Goal: Task Accomplishment & Management: Manage account settings

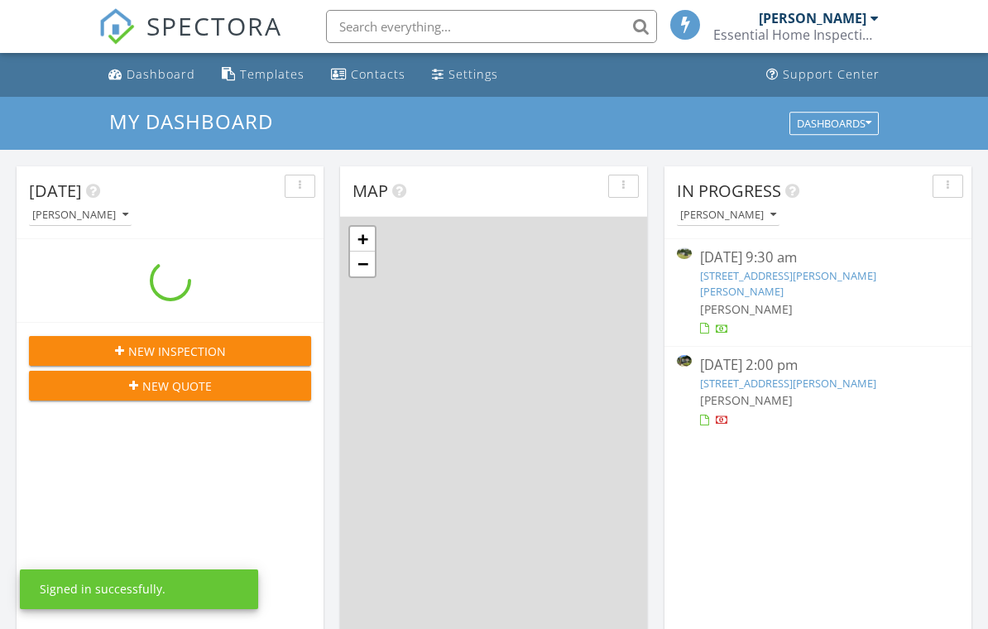
scroll to position [1507, 989]
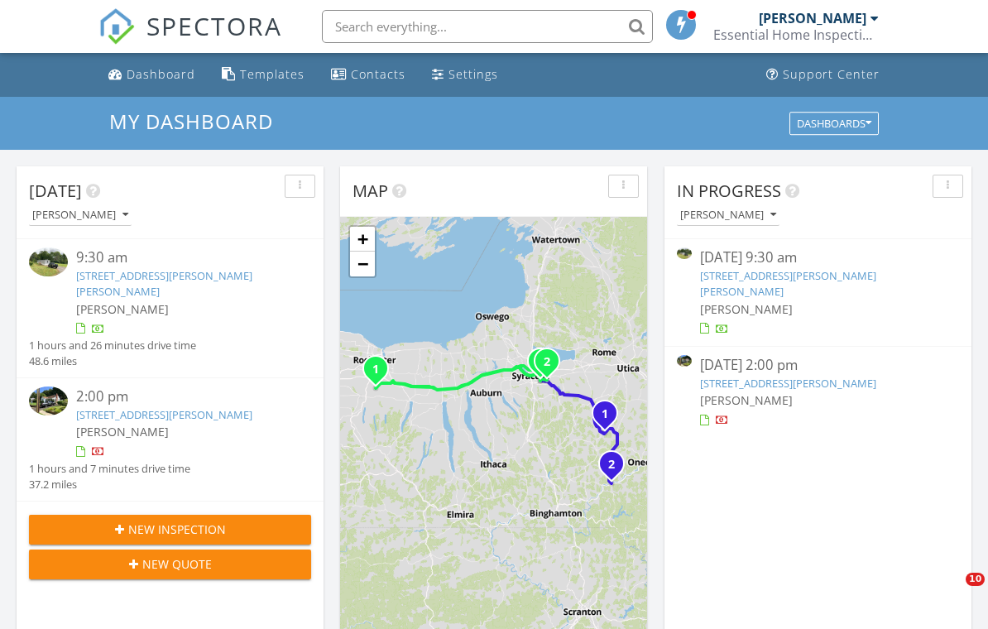
click at [58, 392] on img at bounding box center [48, 400] width 39 height 29
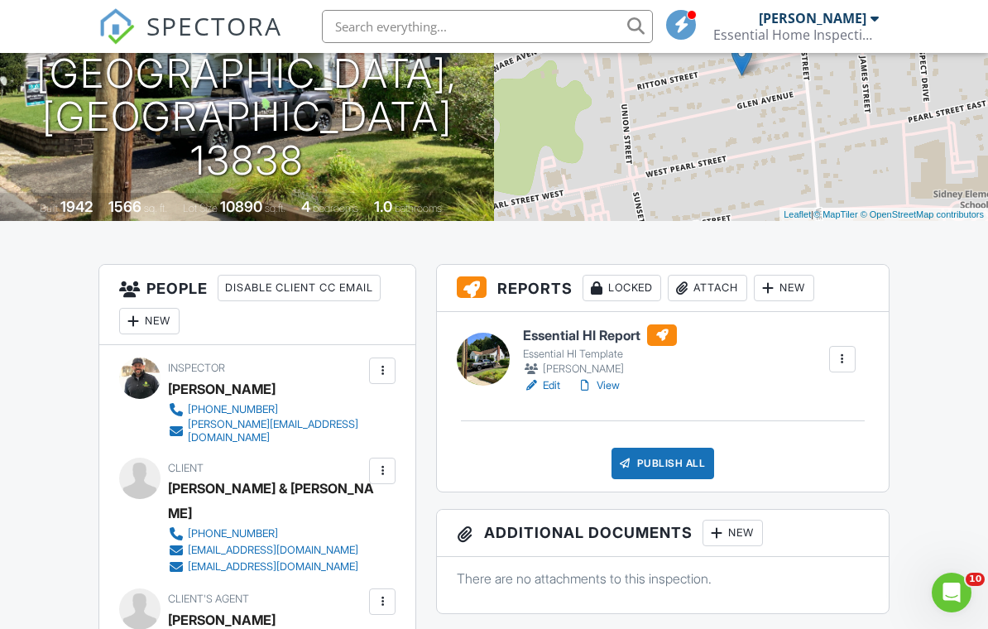
scroll to position [224, 0]
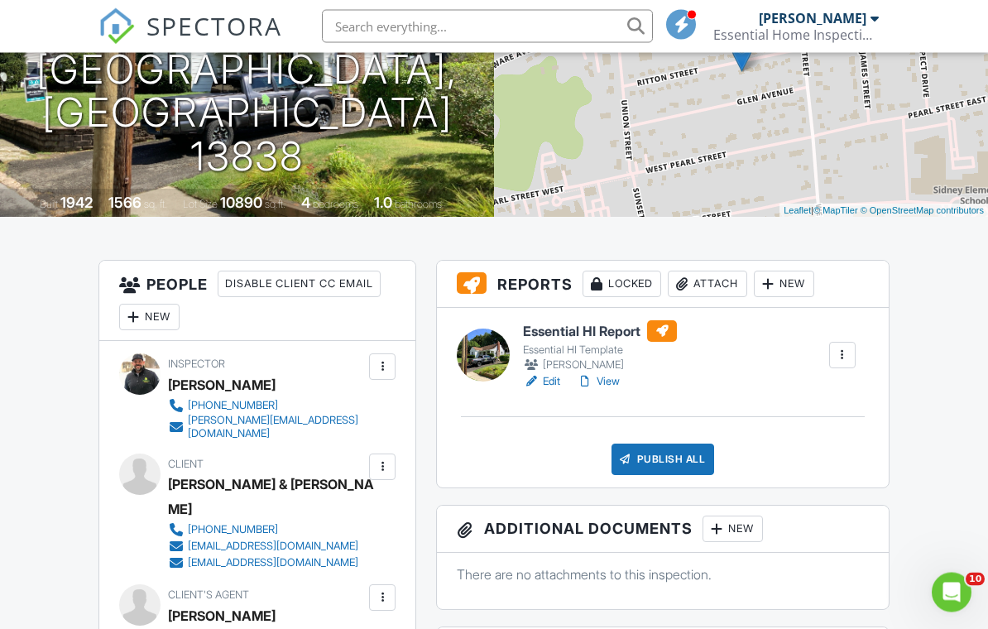
click at [501, 361] on div at bounding box center [483, 355] width 53 height 53
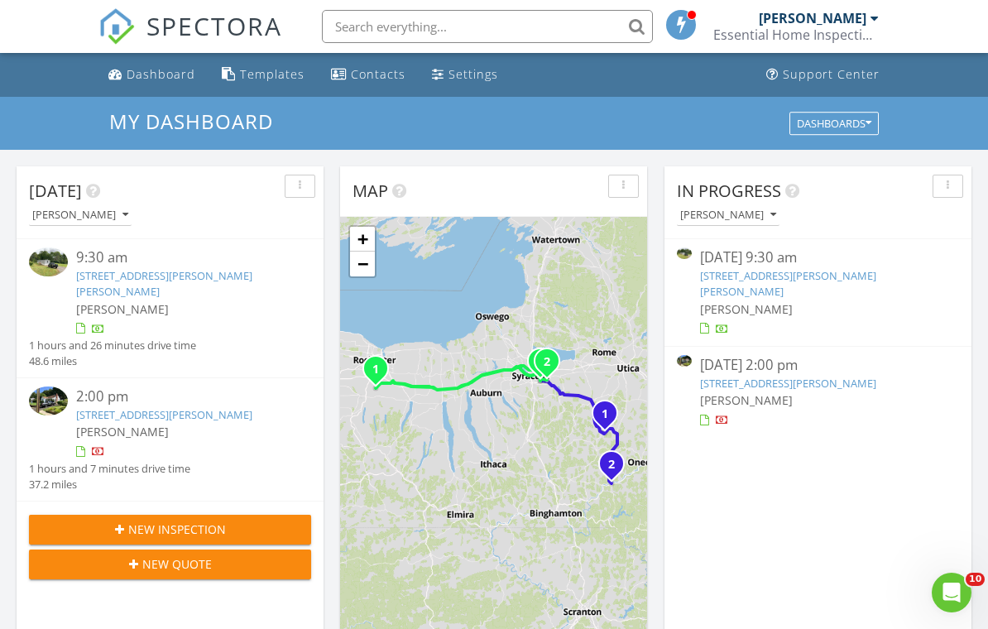
click at [79, 407] on link "9 Ritton St, Sidney, NY 13838" at bounding box center [164, 414] width 176 height 15
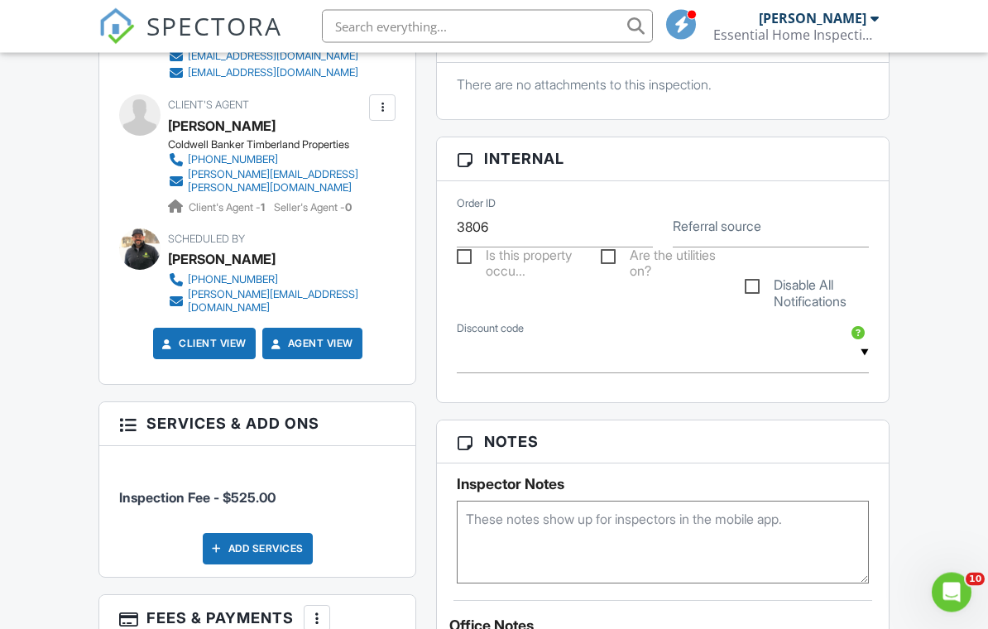
scroll to position [715, 0]
click at [319, 610] on div at bounding box center [317, 618] width 17 height 17
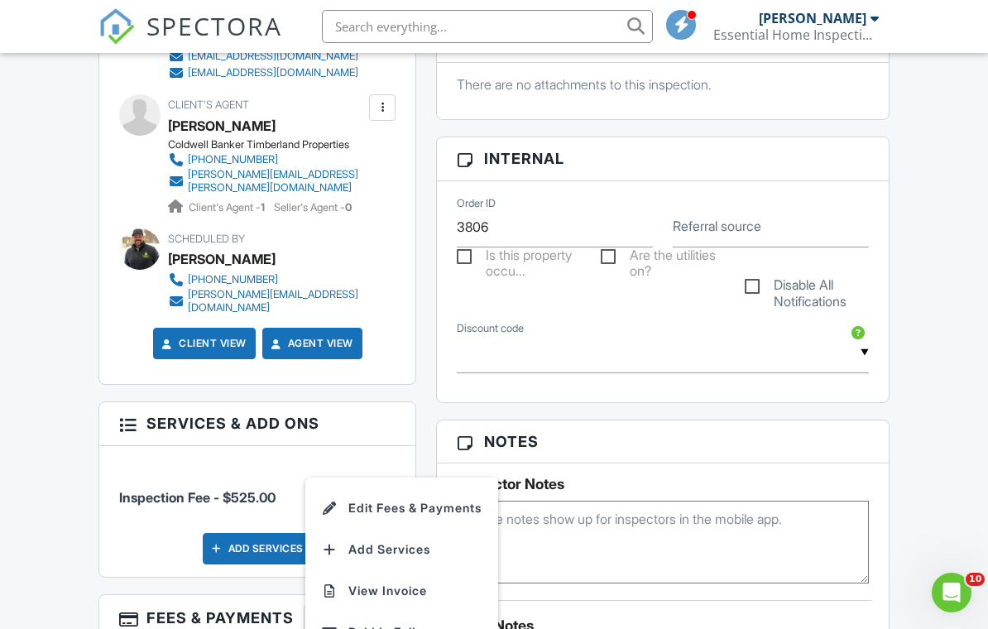
click at [439, 487] on li "Edit Fees & Payments" at bounding box center [401, 507] width 173 height 41
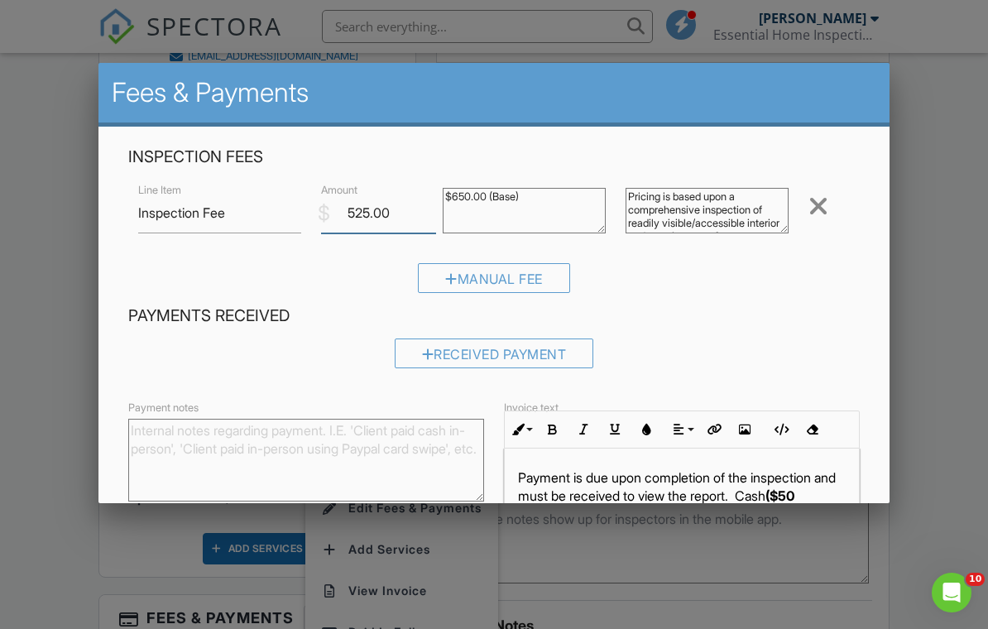
click at [417, 211] on input "525.00" at bounding box center [378, 213] width 115 height 41
type input "5"
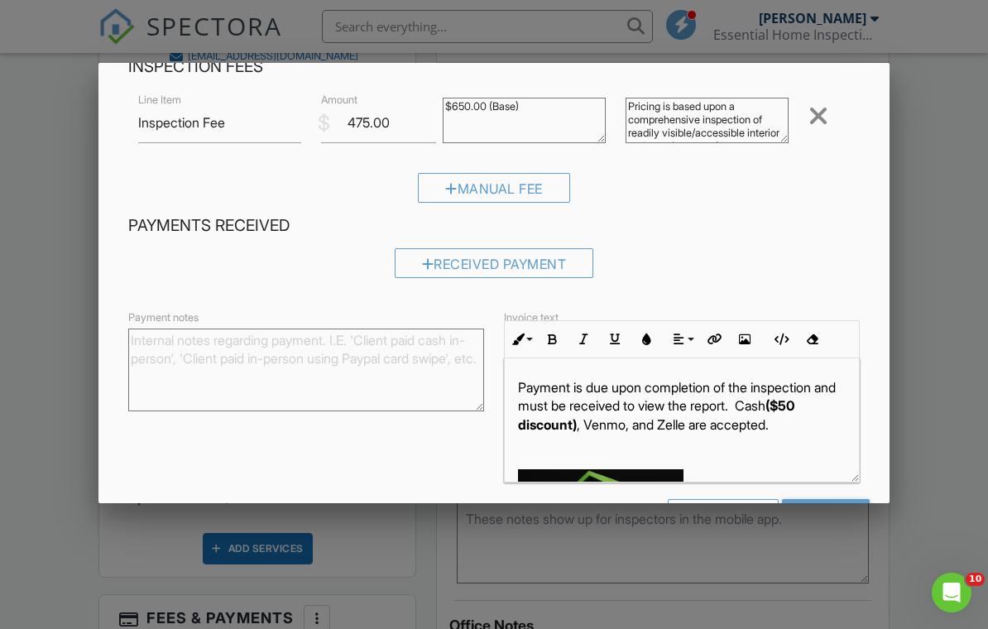
scroll to position [92, 0]
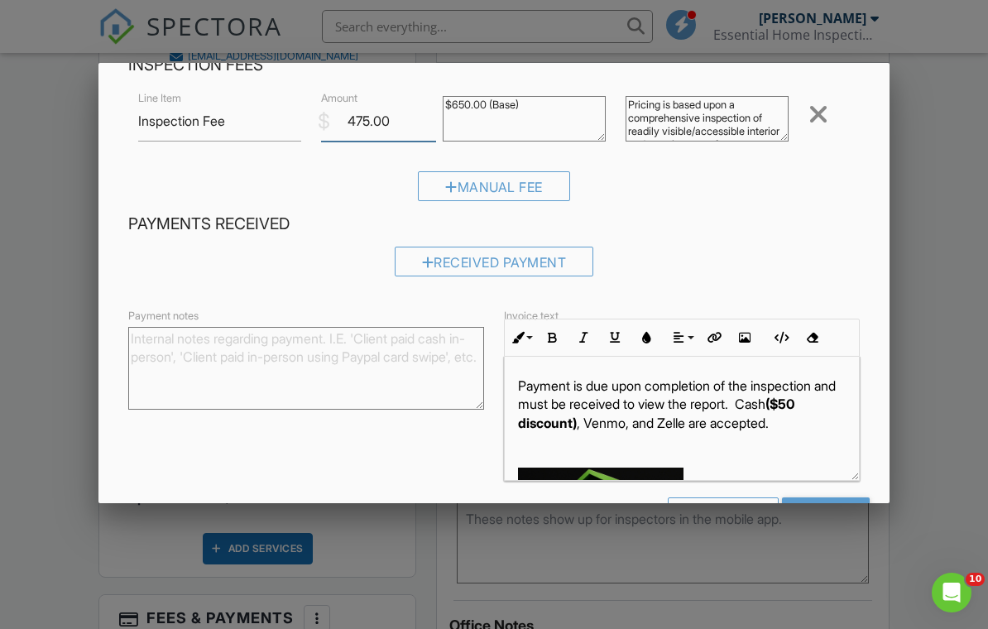
type input "475.00"
click at [593, 425] on p "Payment is due upon completion of the inspection and must be received to view t…" at bounding box center [682, 403] width 328 height 55
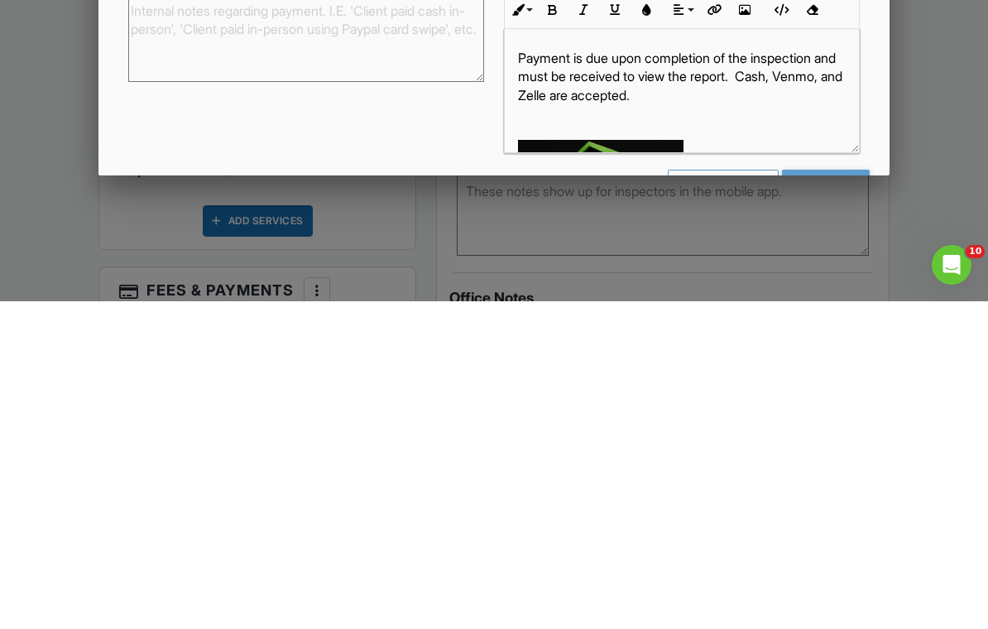
scroll to position [1043, 0]
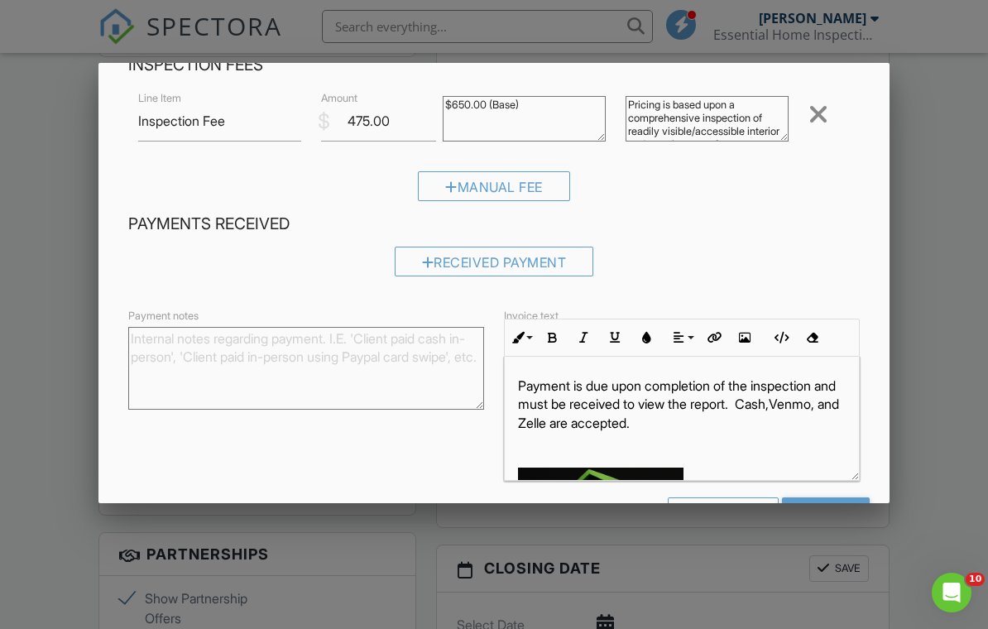
click at [852, 507] on input "Save" at bounding box center [826, 512] width 88 height 30
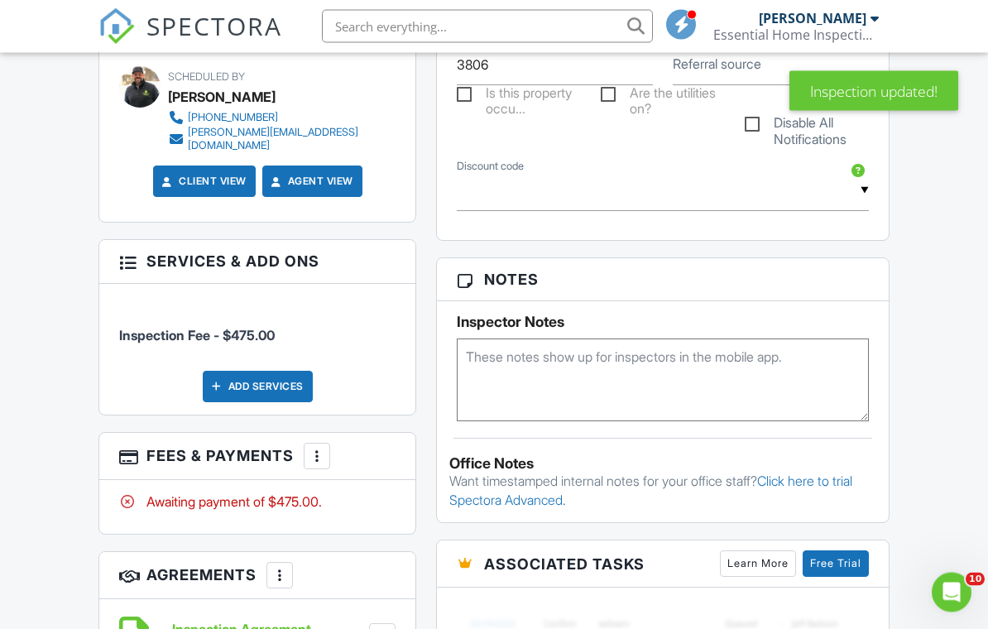
scroll to position [877, 0]
click at [311, 448] on div at bounding box center [317, 456] width 17 height 17
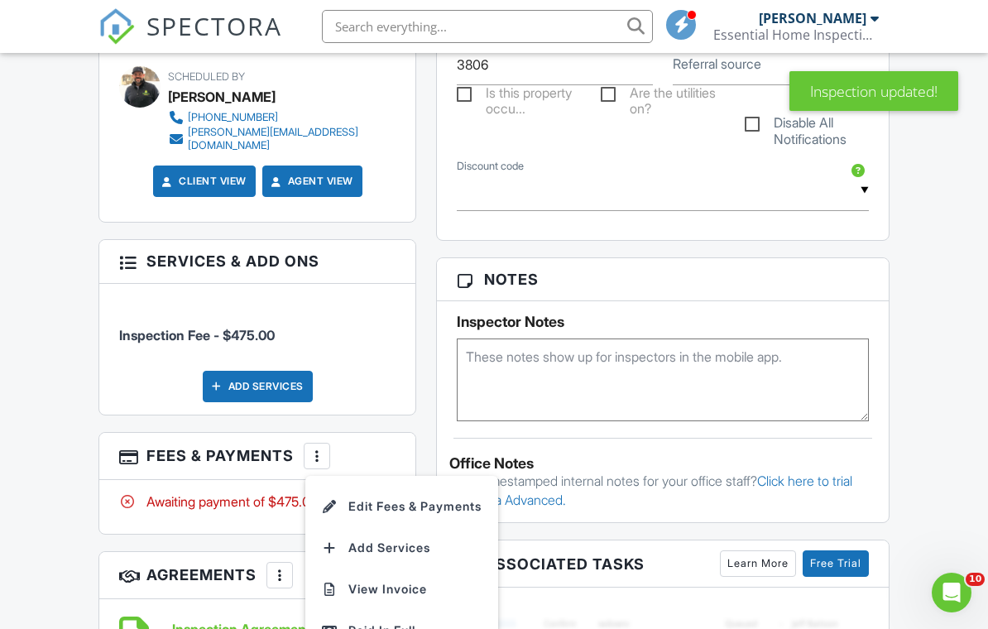
click at [381, 621] on div "Paid In Full" at bounding box center [402, 631] width 160 height 20
